Goal: Task Accomplishment & Management: Manage account settings

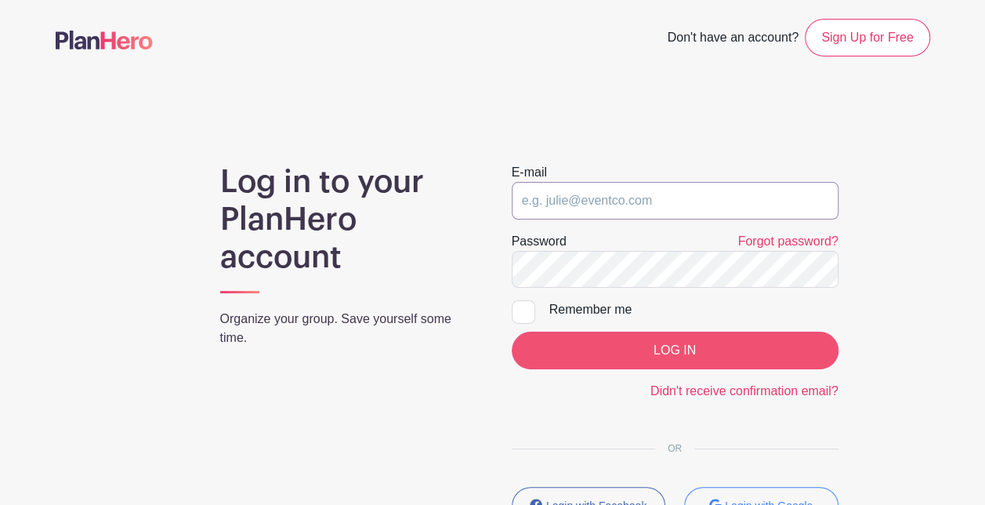
type input "[EMAIL_ADDRESS][DOMAIN_NAME]"
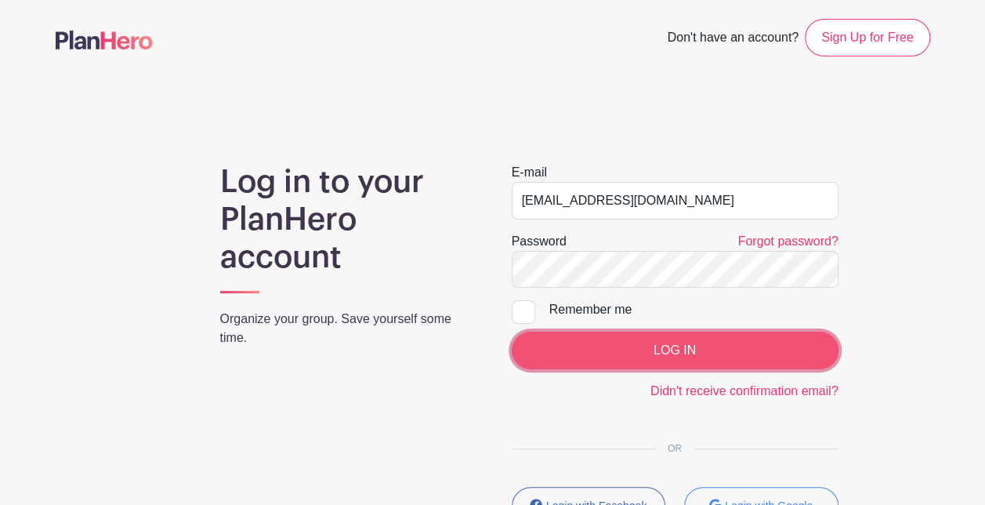
click at [596, 347] on input "LOG IN" at bounding box center [675, 351] width 327 height 38
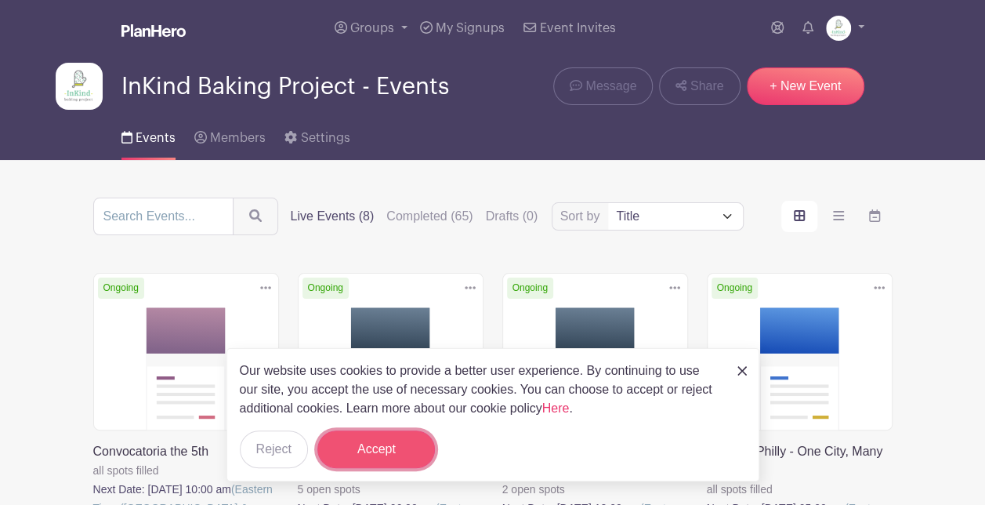
click at [359, 441] on button "Accept" at bounding box center [377, 449] width 118 height 38
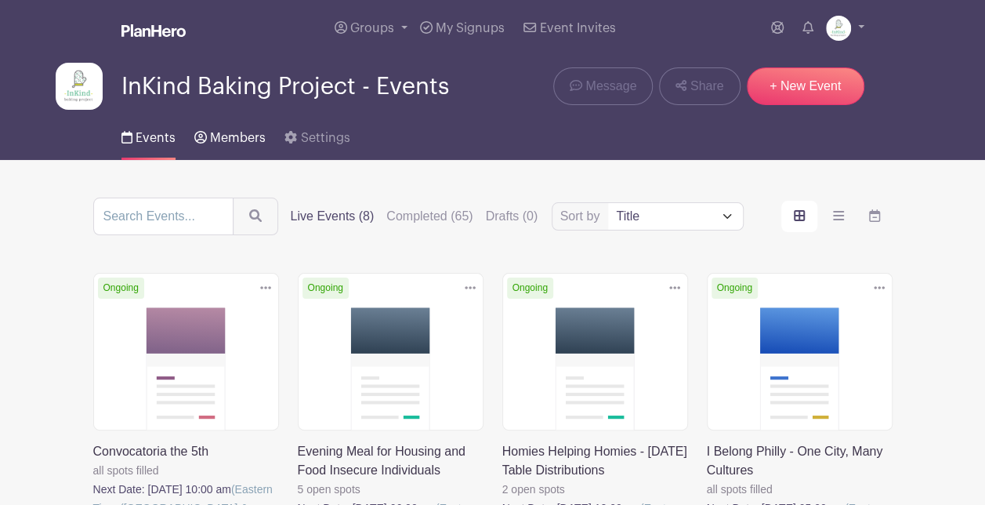
click at [238, 140] on span "Members" at bounding box center [238, 138] width 56 height 13
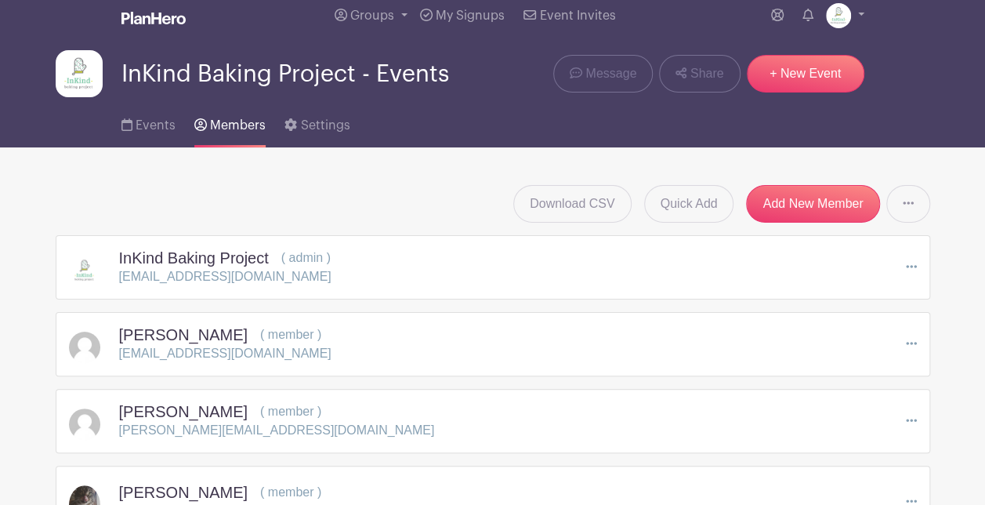
scroll to position [33009, 0]
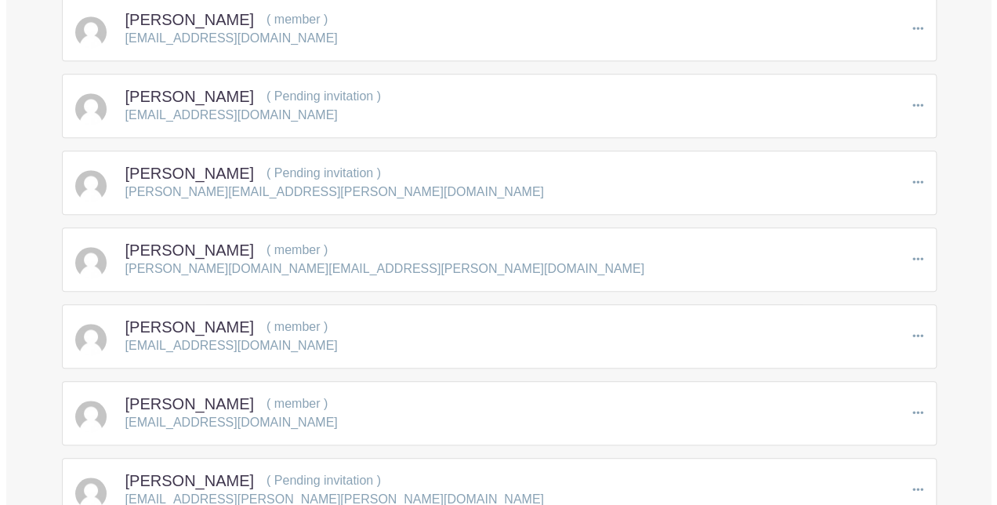
scroll to position [32950, 0]
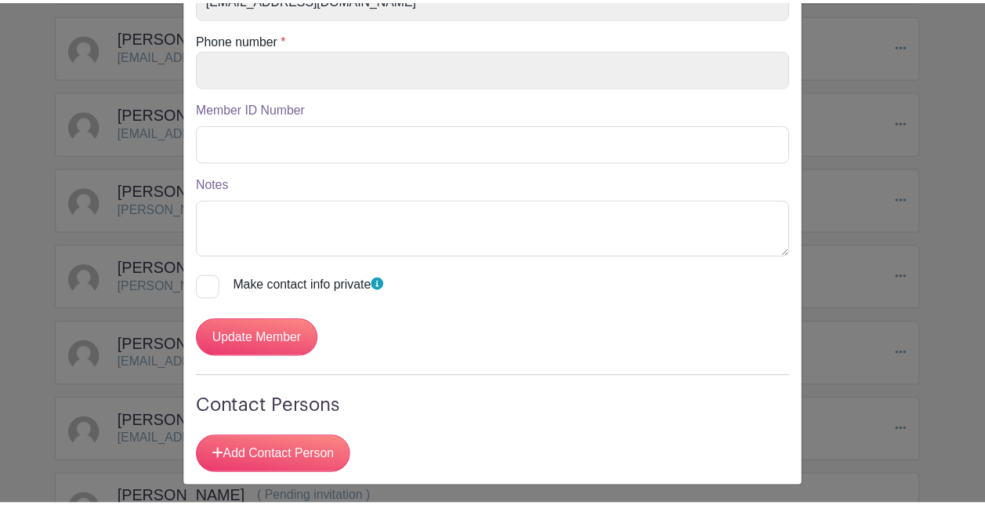
scroll to position [274, 0]
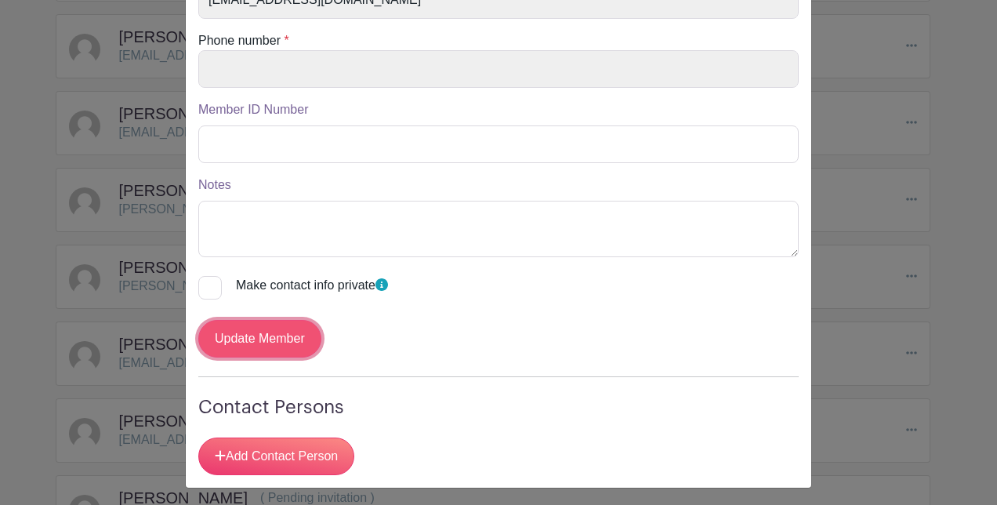
click at [285, 340] on input "Update Member" at bounding box center [259, 339] width 123 height 38
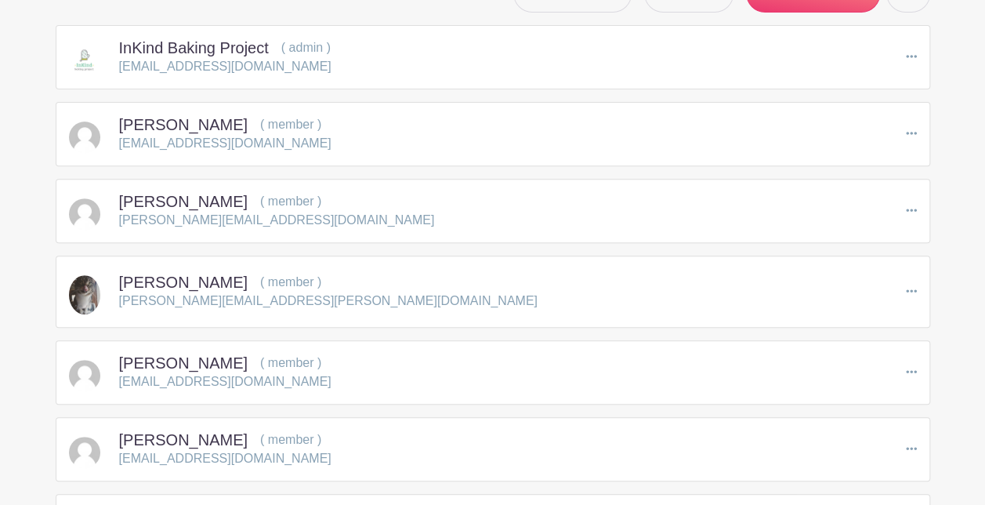
scroll to position [0, 0]
